Goal: Task Accomplishment & Management: Manage account settings

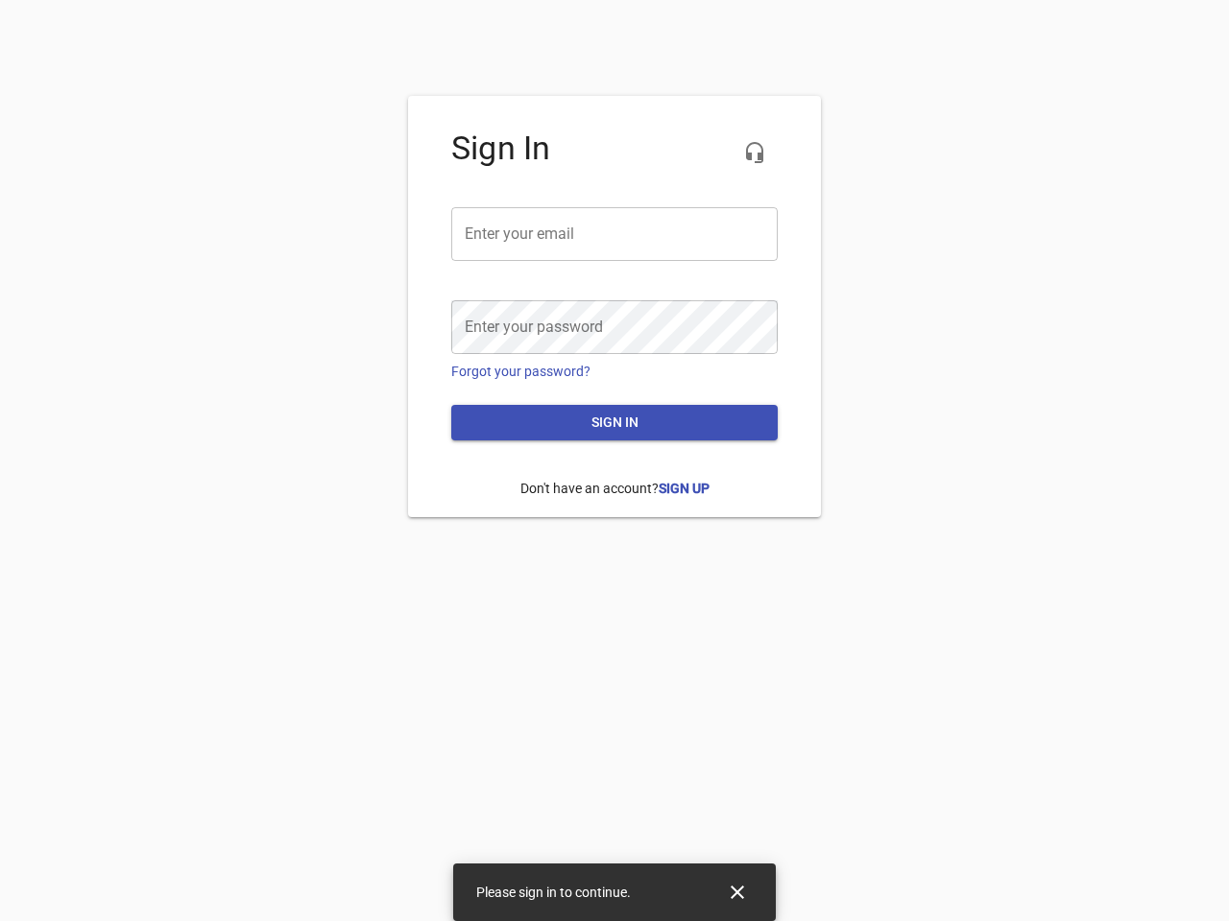
click at [754, 153] on icon "button" at bounding box center [754, 152] width 23 height 23
click at [614, 234] on input "email" at bounding box center [614, 234] width 326 height 54
click at [737, 893] on icon "Close" at bounding box center [736, 892] width 13 height 13
